Goal: Check status: Check status

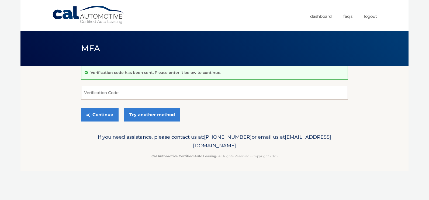
click at [166, 94] on input "Verification Code" at bounding box center [214, 92] width 267 height 13
type input "643045"
click at [81, 108] on button "Continue" at bounding box center [99, 114] width 37 height 13
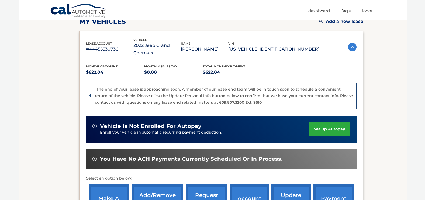
scroll to position [167, 0]
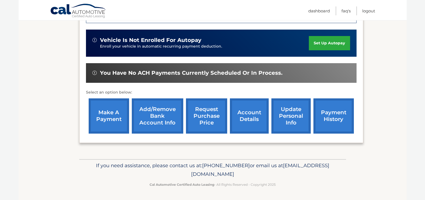
click at [247, 121] on link "account details" at bounding box center [249, 116] width 39 height 35
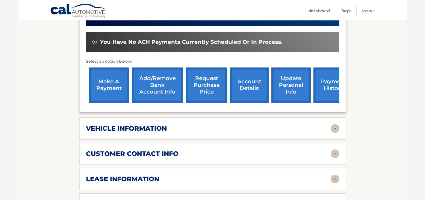
scroll to position [242, 0]
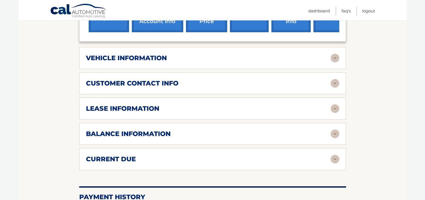
click at [329, 107] on div "lease information" at bounding box center [208, 109] width 245 height 8
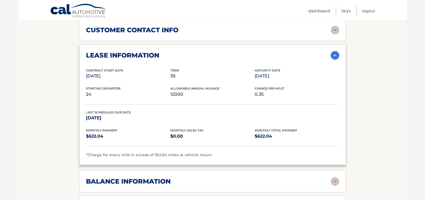
scroll to position [296, 0]
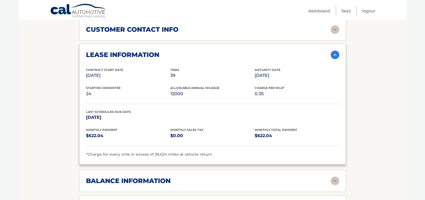
click at [74, 172] on section "Account Details | #44455530736 Back to Dashboard Manage Your Lease lease accoun…" at bounding box center [213, 52] width 388 height 564
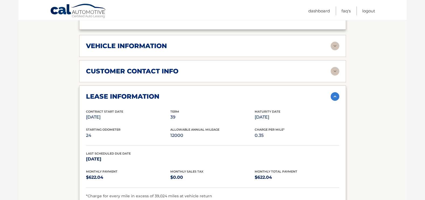
scroll to position [308, 0]
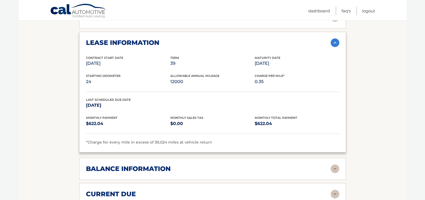
drag, startPoint x: 345, startPoint y: 62, endPoint x: 335, endPoint y: 82, distance: 22.4
click at [335, 82] on div "lease information Contract Start Date Aug 02, 2022 Term 39 Maturity Date Nov 02…" at bounding box center [212, 92] width 267 height 121
click at [65, 80] on section "Account Details | #44455530736 Back to Dashboard Manage Your Lease lease accoun…" at bounding box center [213, 40] width 388 height 564
click at [169, 47] on div "lease information Contract Start Date Aug 02, 2022 Term 39 Maturity Date Nov 02…" at bounding box center [212, 92] width 267 height 121
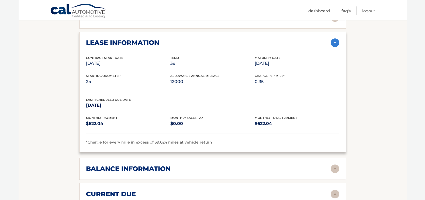
click at [169, 47] on div "lease information Contract Start Date Aug 02, 2022 Term 39 Maturity Date Nov 02…" at bounding box center [212, 92] width 267 height 121
click at [41, 64] on section "Account Details | #44455530736 Back to Dashboard Manage Your Lease lease accoun…" at bounding box center [213, 40] width 388 height 564
click at [345, 153] on div "lease account #44455530736 vehicle 2022 Jeep Grand Cherokee name KEVIN ABBAMONT…" at bounding box center [212, 7] width 267 height 395
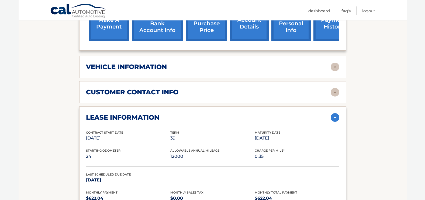
scroll to position [147, 0]
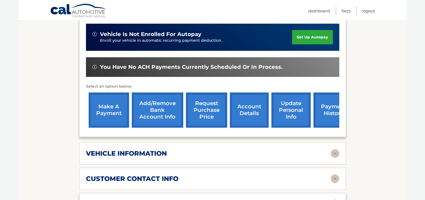
click at [374, 10] on link "Logout" at bounding box center [368, 10] width 13 height 9
